Goal: Navigation & Orientation: Understand site structure

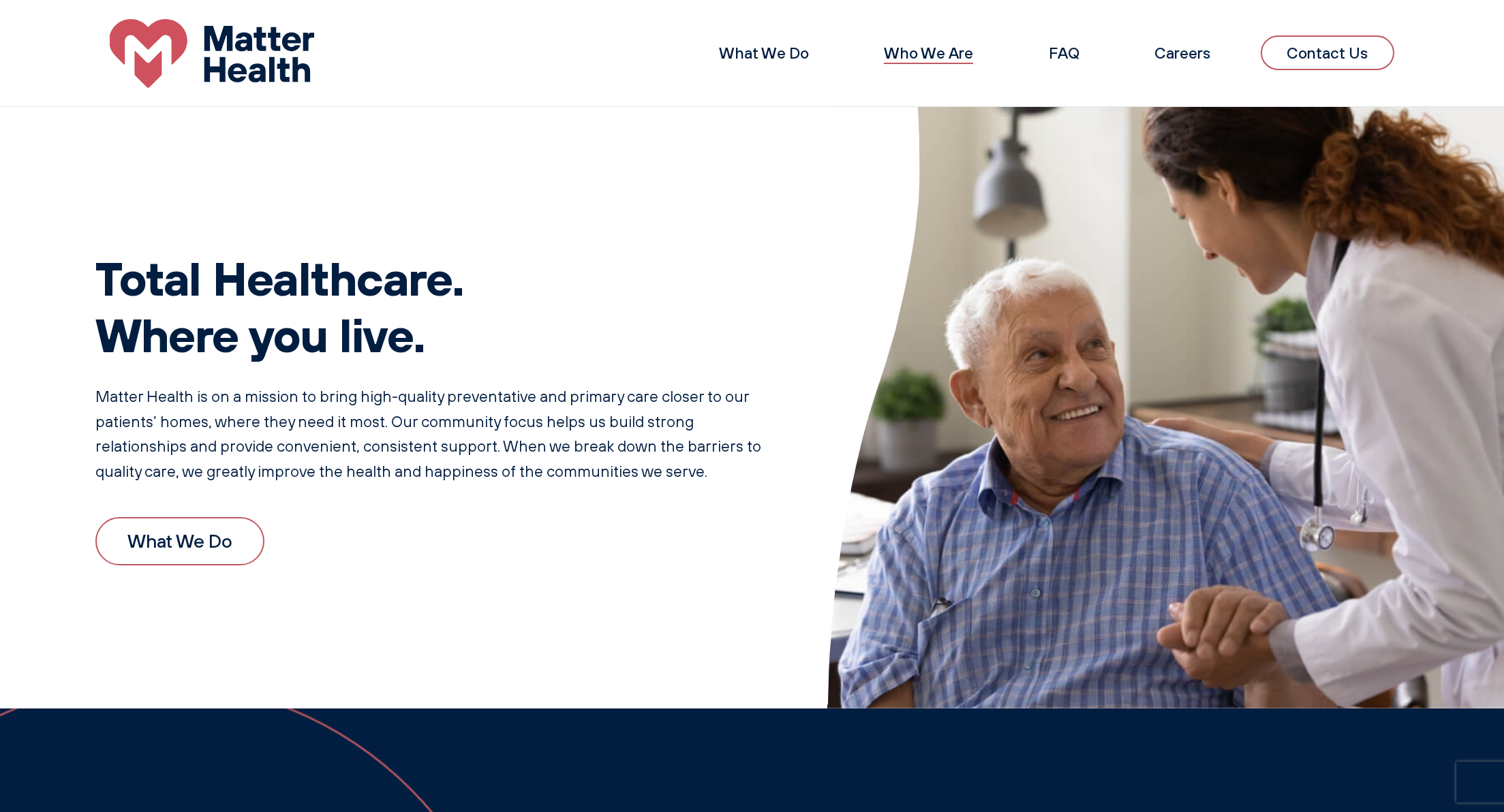
click at [937, 56] on link "Who We Are" at bounding box center [928, 53] width 90 height 20
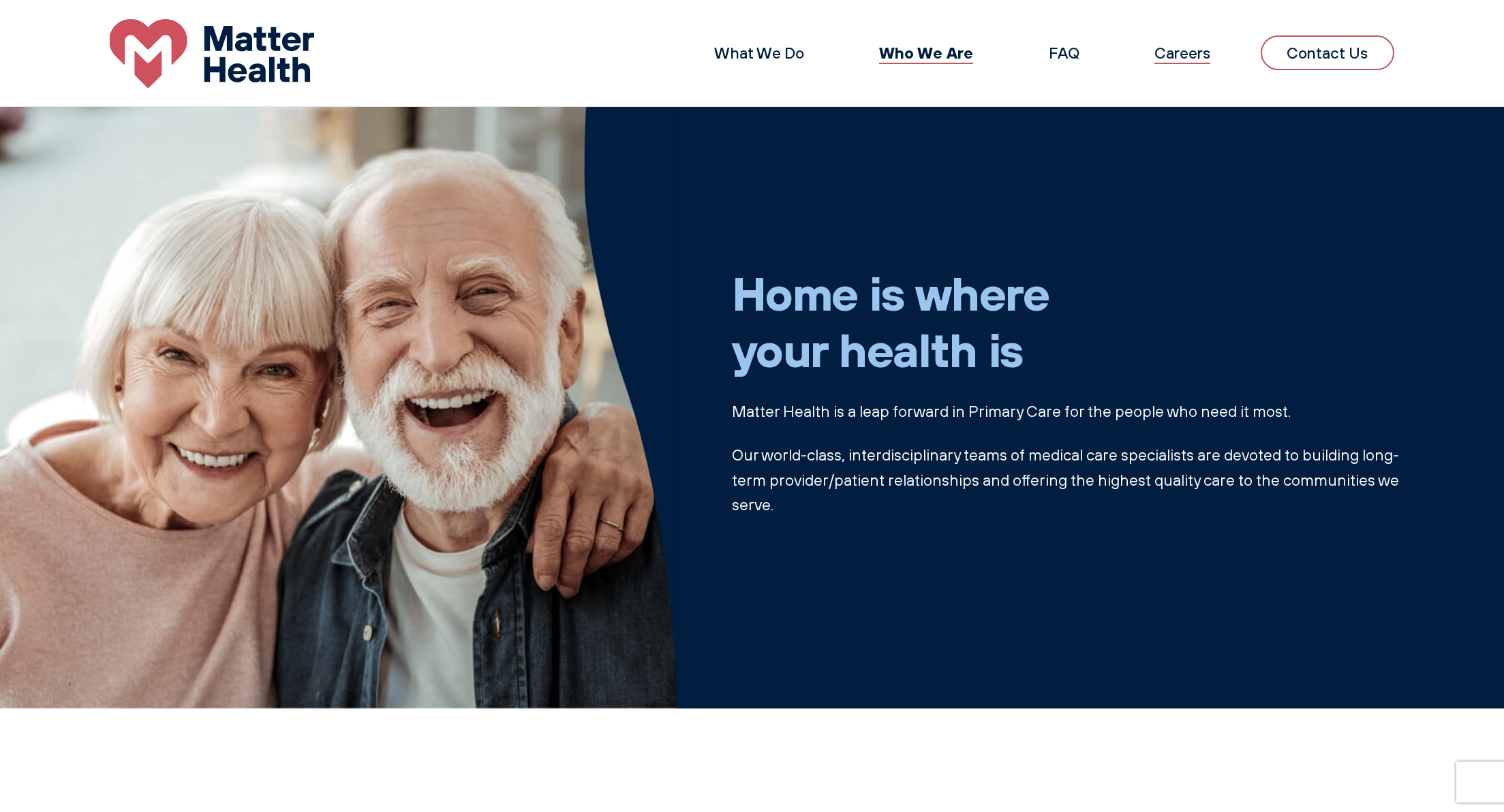
click at [1188, 47] on link "Careers" at bounding box center [1182, 53] width 56 height 20
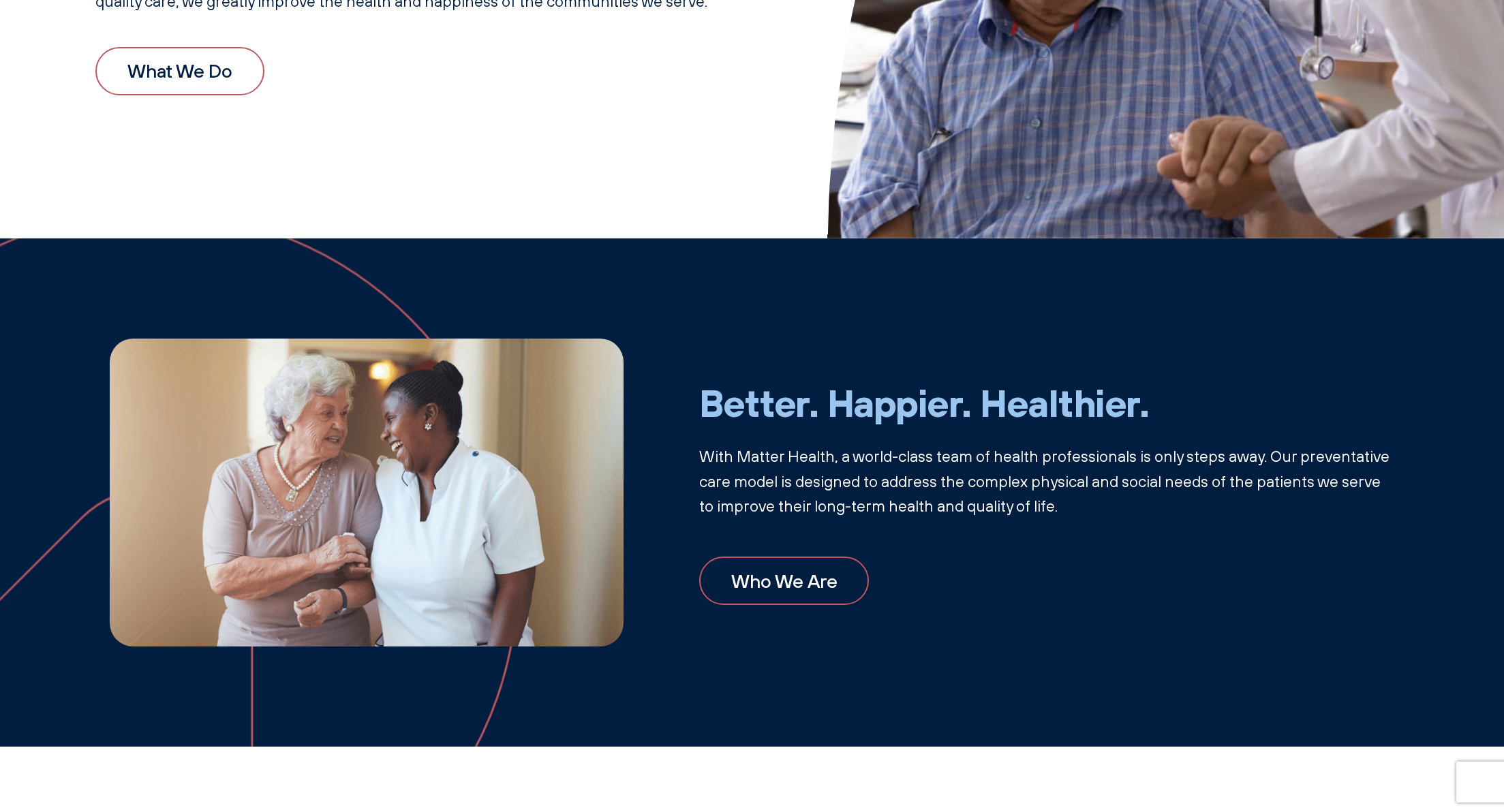
scroll to position [488, 0]
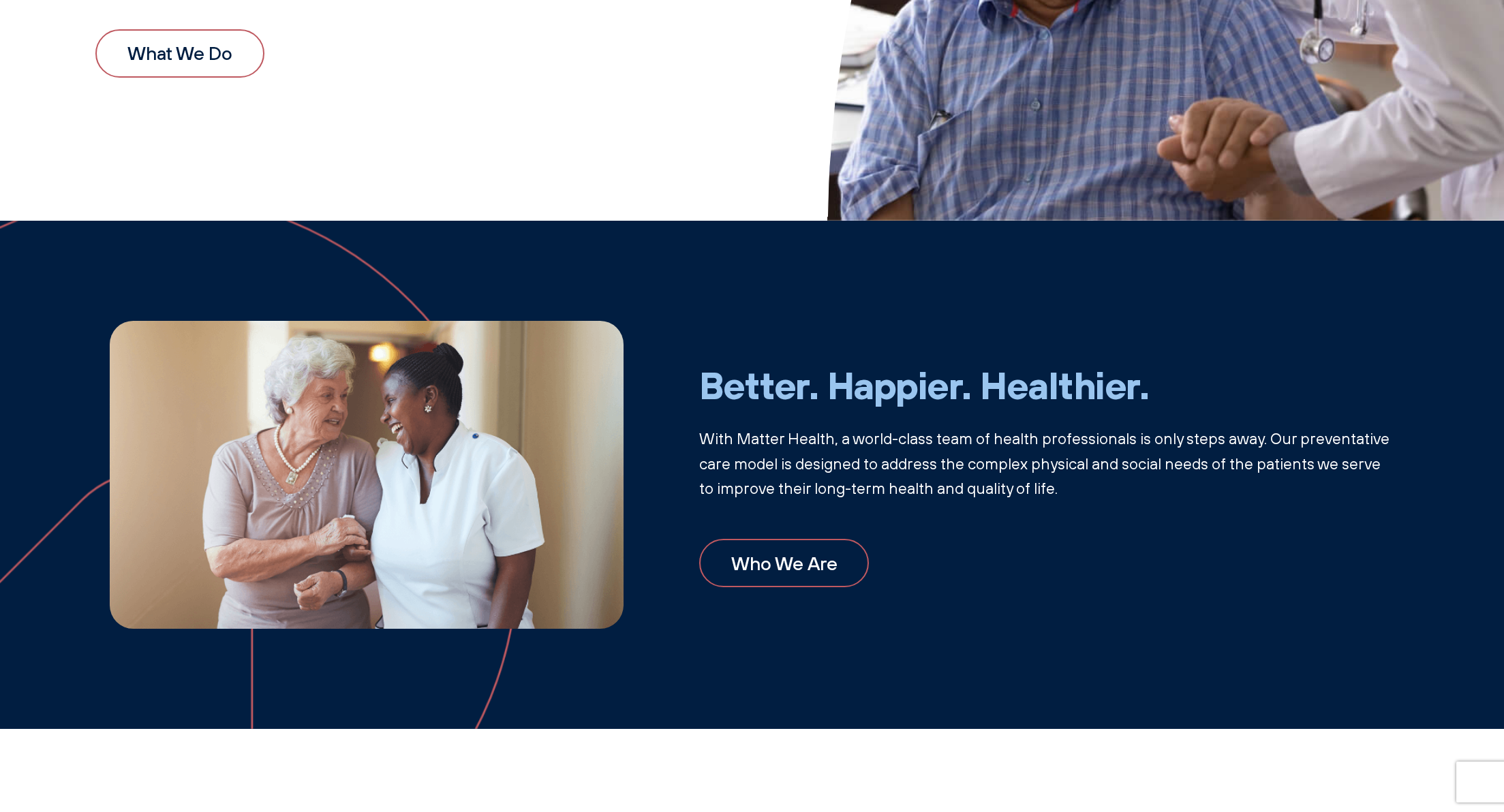
click at [158, 64] on link "What We Do" at bounding box center [180, 53] width 169 height 48
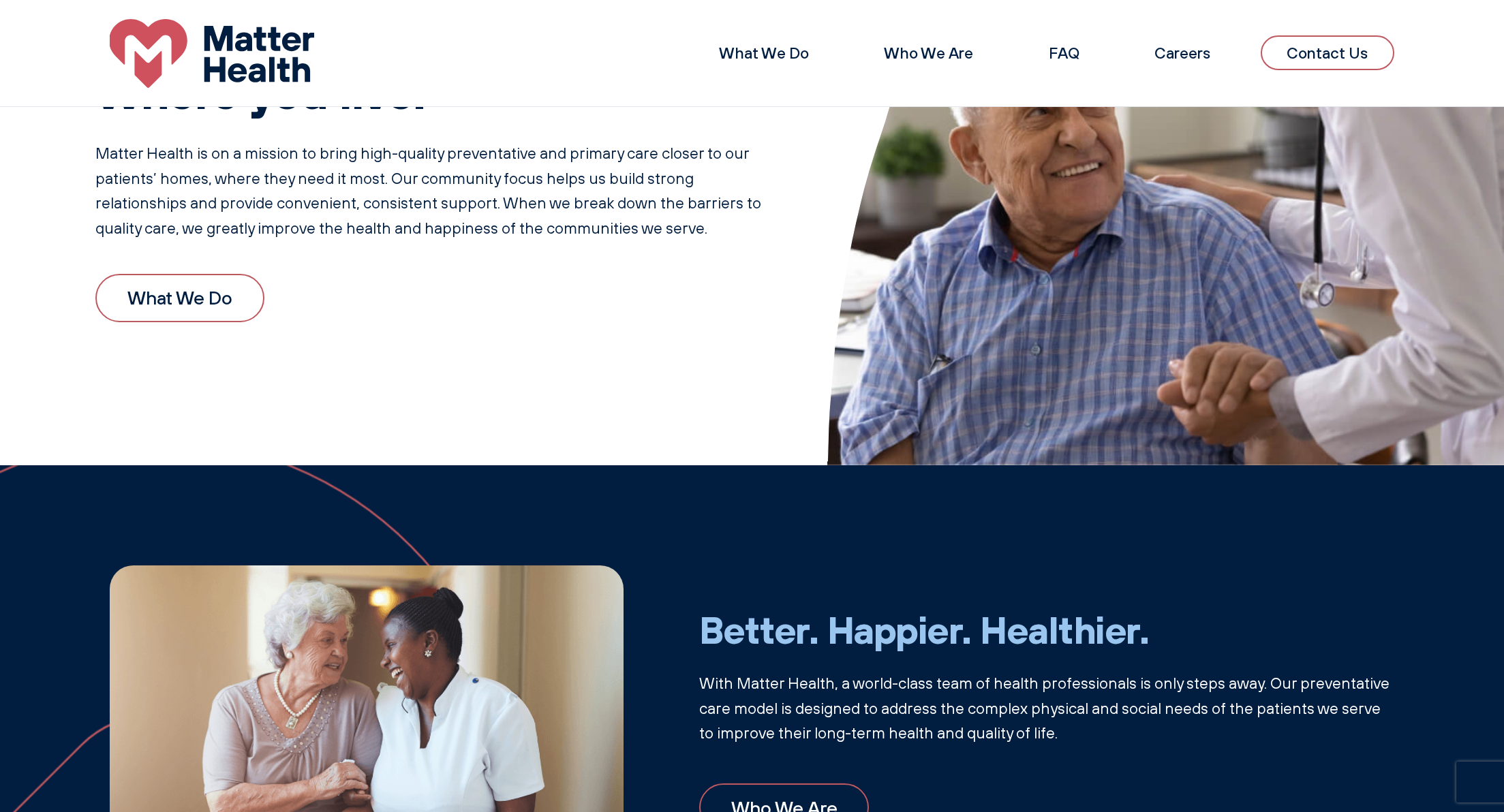
scroll to position [0, 0]
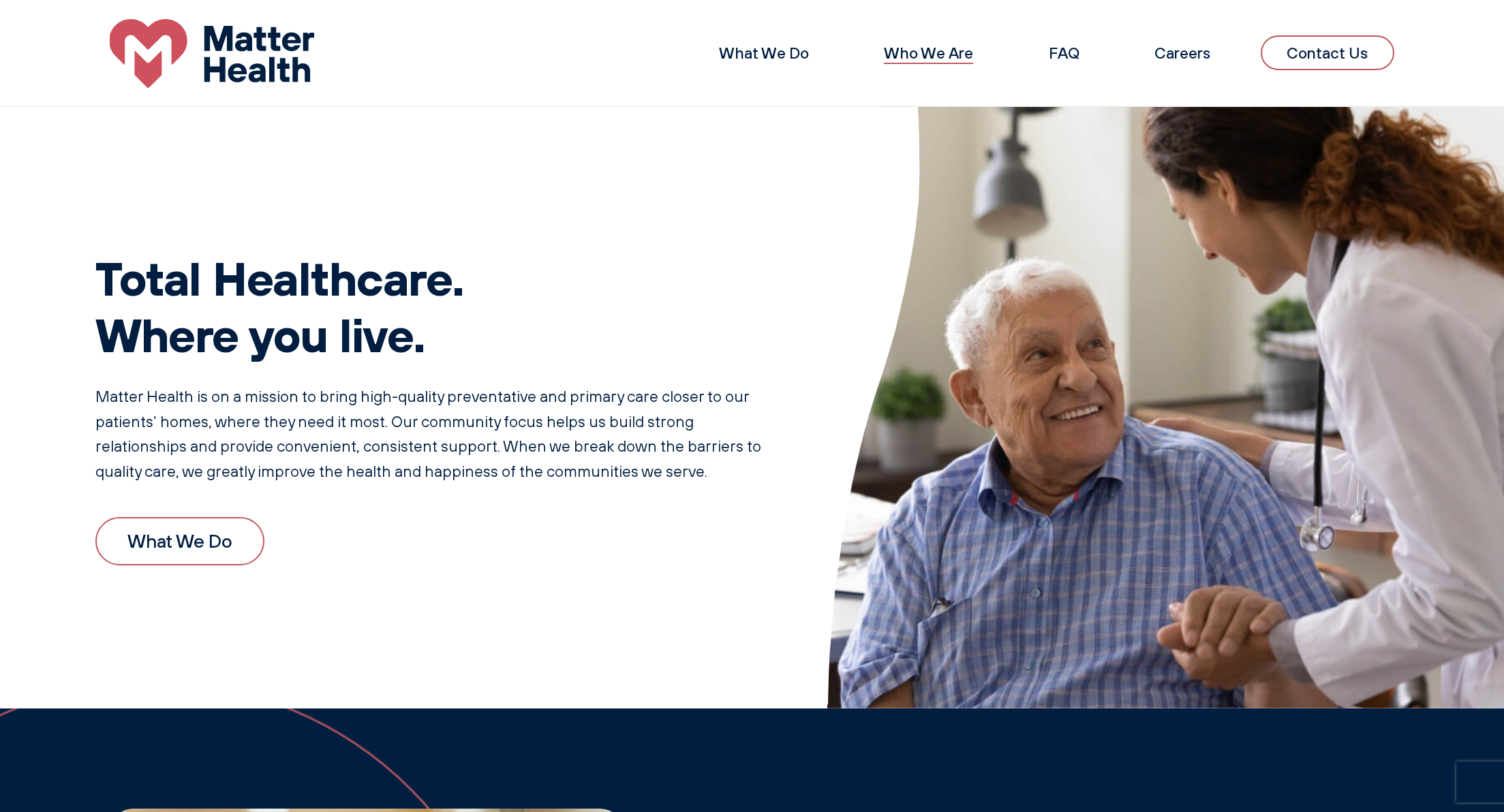
click at [907, 54] on link "Who We Are" at bounding box center [928, 53] width 90 height 20
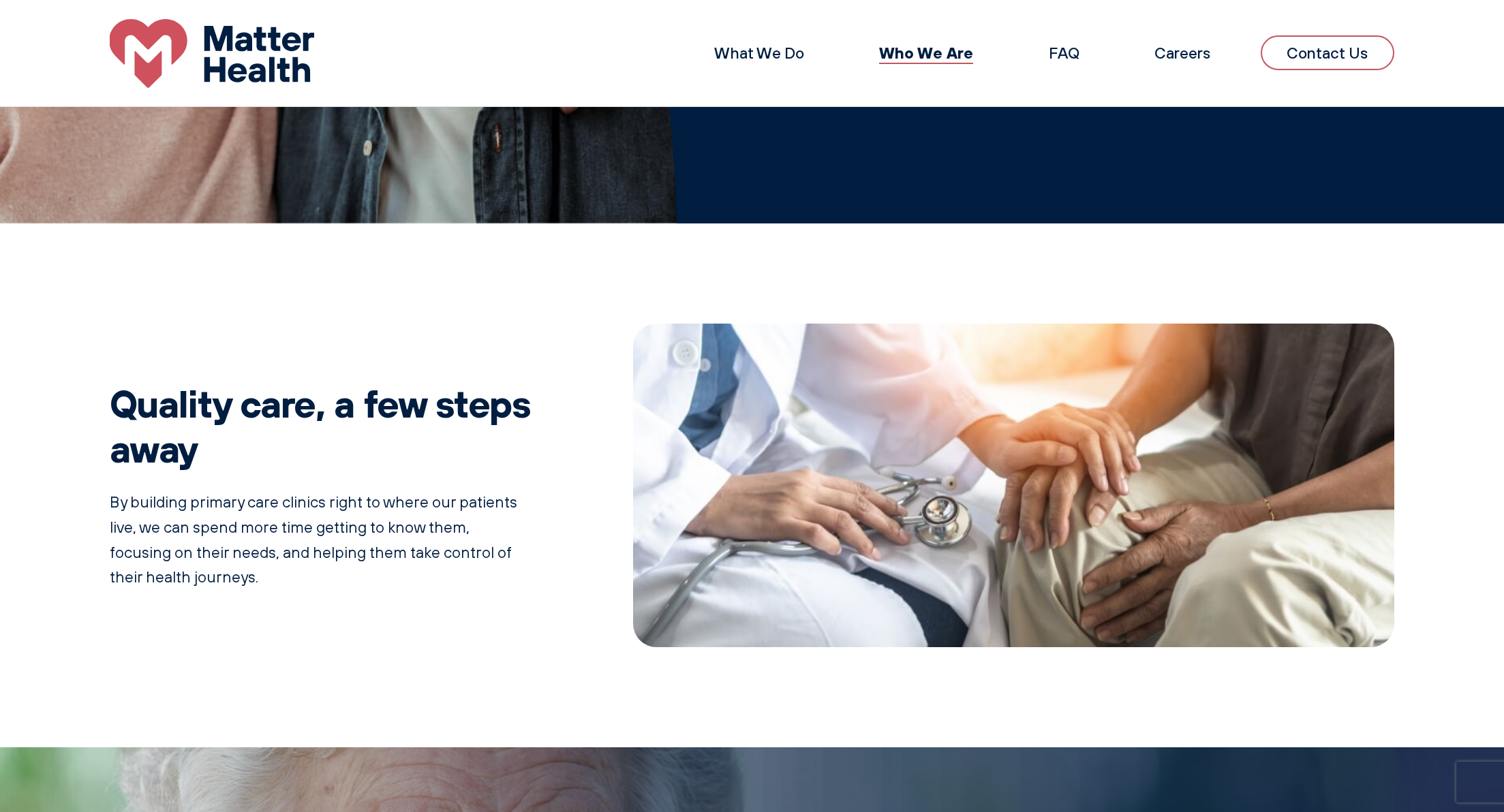
scroll to position [340, 0]
